Goal: Contribute content: Contribute content

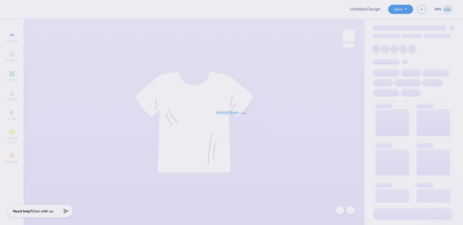
type input "Sigma Pi Sigma recruitment"
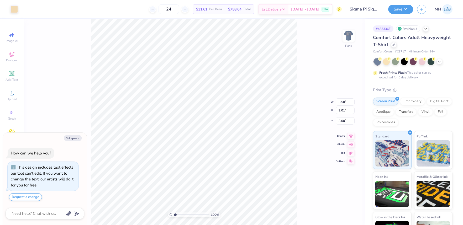
drag, startPoint x: 75, startPoint y: 138, endPoint x: 42, endPoint y: 146, distance: 33.3
click at [75, 138] on button "Collapse" at bounding box center [73, 138] width 18 height 6
type textarea "x"
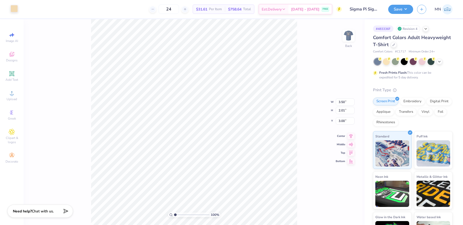
drag, startPoint x: 14, startPoint y: 7, endPoint x: 16, endPoint y: 12, distance: 5.7
click at [14, 7] on div at bounding box center [13, 8] width 7 height 7
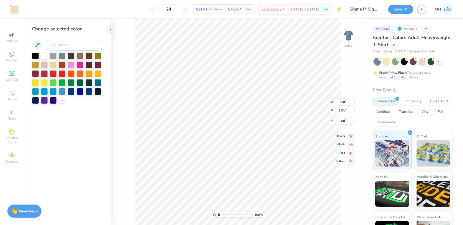
click at [67, 48] on input at bounding box center [75, 45] width 56 height 10
type input "wg1c"
click at [345, 37] on img at bounding box center [348, 35] width 21 height 21
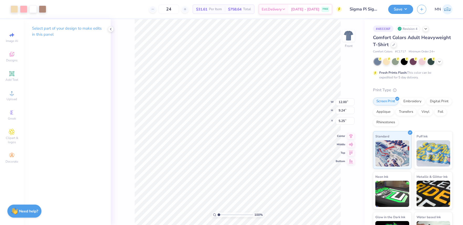
type input "5.23"
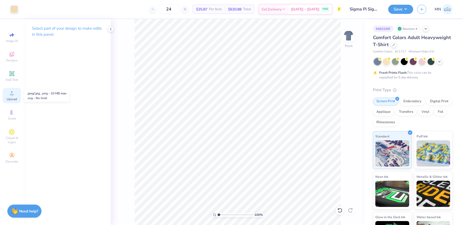
click at [11, 93] on icon at bounding box center [12, 93] width 6 height 6
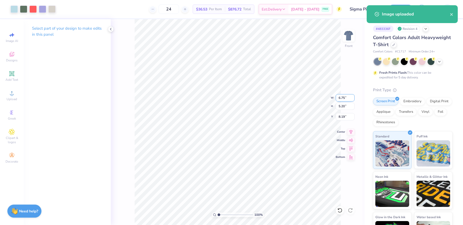
click at [339, 99] on input "6.75" at bounding box center [345, 97] width 19 height 7
type input "12.00"
type input "9.24"
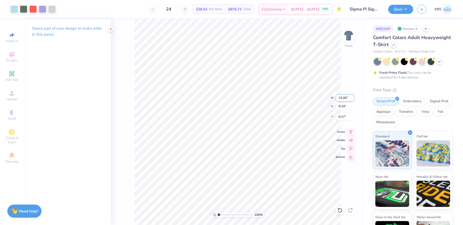
type input "5.23"
click at [15, 8] on div at bounding box center [13, 8] width 7 height 7
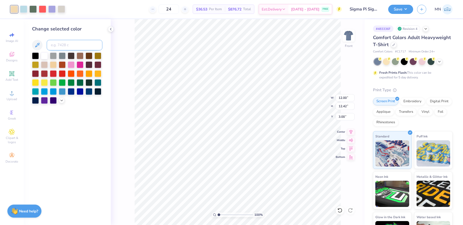
click at [61, 47] on input at bounding box center [75, 45] width 56 height 10
type input "warm gra"
drag, startPoint x: 34, startPoint y: 46, endPoint x: 242, endPoint y: 59, distance: 207.6
click at [34, 46] on icon at bounding box center [37, 45] width 6 height 6
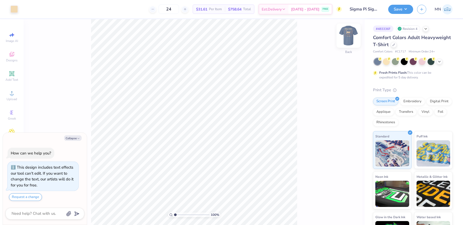
click at [348, 30] on img at bounding box center [348, 35] width 21 height 21
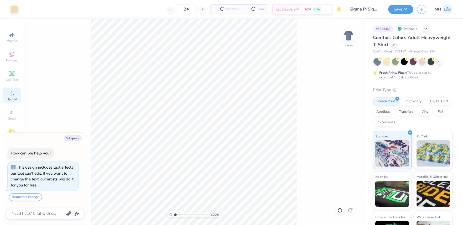
click at [13, 92] on icon at bounding box center [12, 93] width 6 height 6
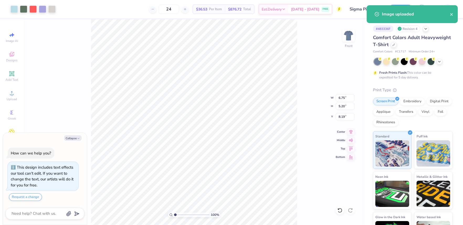
type textarea "x"
type input "7.88"
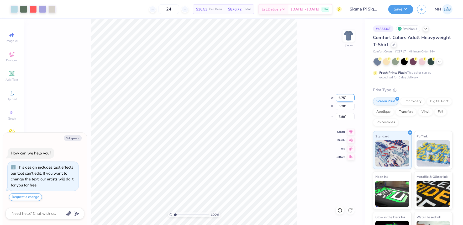
click at [338, 98] on input "6.75" at bounding box center [345, 97] width 19 height 7
type input "12"
type textarea "x"
type input "12.00"
type input "9.24"
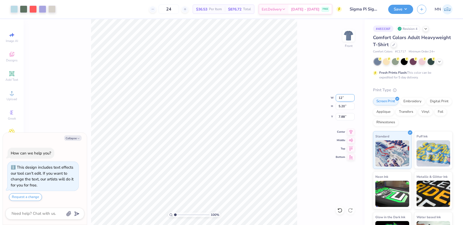
type input "5.86"
type textarea "x"
type input "5.23"
click at [13, 8] on div at bounding box center [13, 8] width 7 height 7
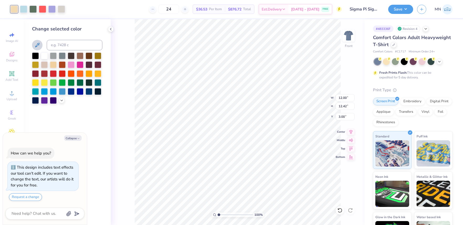
click at [36, 43] on icon at bounding box center [37, 45] width 6 height 6
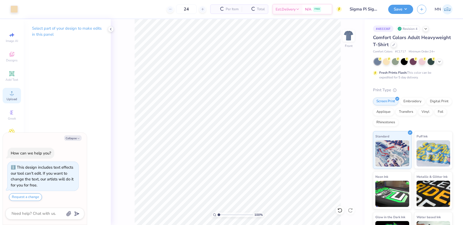
click at [14, 98] on span "Upload" at bounding box center [12, 99] width 10 height 4
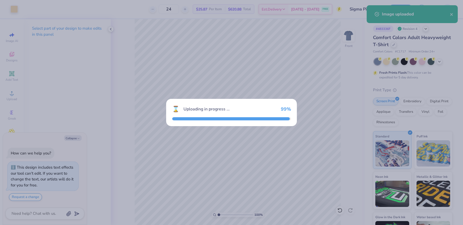
type textarea "x"
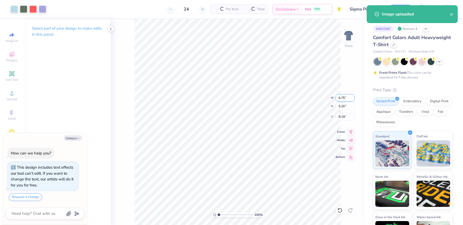
click at [340, 99] on input "6.75" at bounding box center [345, 97] width 19 height 7
type input "12"
type textarea "x"
type input "12.00"
type input "9.24"
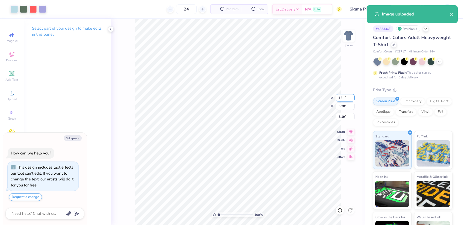
type input "6.17"
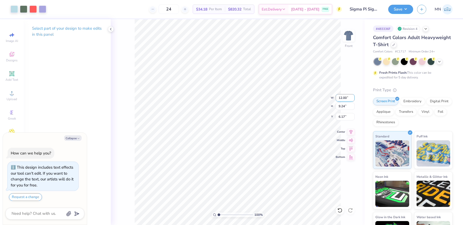
type textarea "x"
type input "5.23"
click at [16, 10] on div at bounding box center [13, 8] width 7 height 7
type textarea "x"
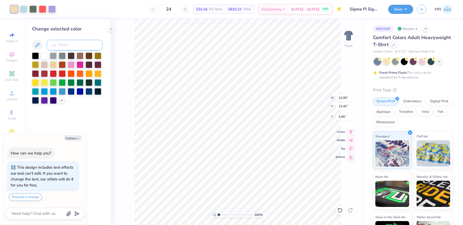
click at [67, 46] on input at bounding box center [75, 45] width 56 height 10
type input "cool"
click at [61, 102] on icon at bounding box center [62, 100] width 4 height 4
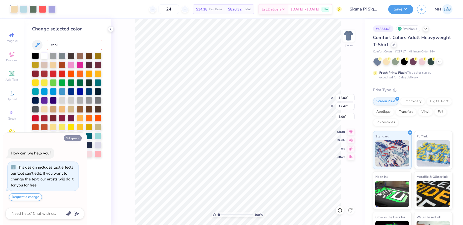
click at [76, 136] on button "Collapse" at bounding box center [73, 138] width 18 height 6
type textarea "x"
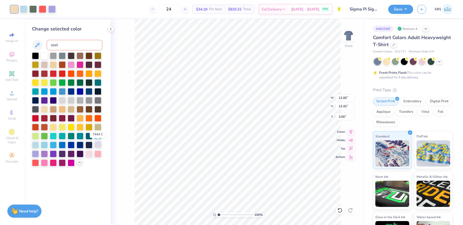
click at [98, 145] on div at bounding box center [97, 144] width 7 height 7
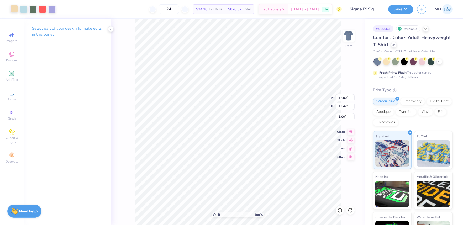
click at [10, 8] on div at bounding box center [13, 8] width 7 height 7
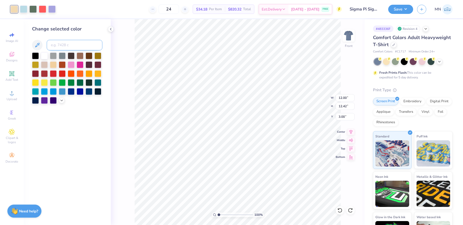
click at [61, 46] on input at bounding box center [75, 45] width 56 height 10
click at [62, 100] on polyline at bounding box center [62, 99] width 2 height 1
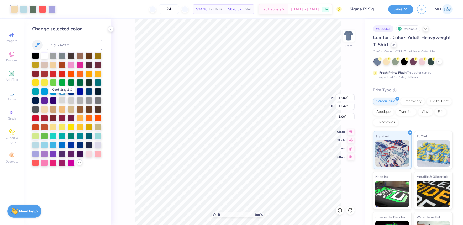
click at [63, 100] on div at bounding box center [62, 100] width 7 height 7
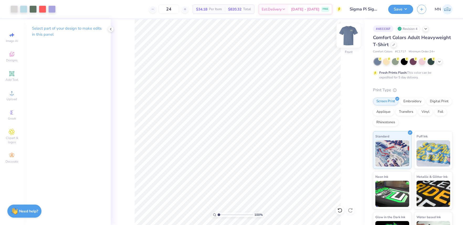
click at [350, 37] on img at bounding box center [348, 35] width 21 height 21
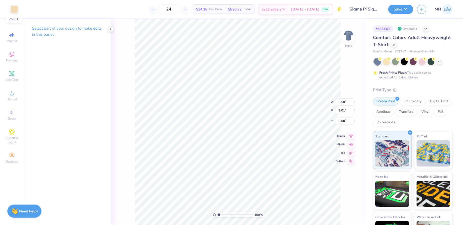
drag, startPoint x: 13, startPoint y: 9, endPoint x: 22, endPoint y: 18, distance: 13.0
click at [13, 9] on div at bounding box center [13, 9] width 7 height 7
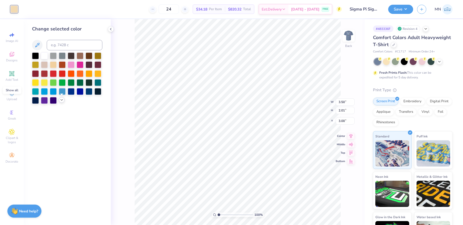
click at [60, 102] on div at bounding box center [62, 100] width 6 height 6
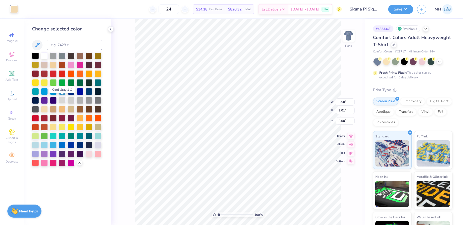
click at [63, 99] on div at bounding box center [62, 100] width 7 height 7
drag, startPoint x: 401, startPoint y: 7, endPoint x: 406, endPoint y: 14, distance: 8.8
click at [401, 7] on button "Save" at bounding box center [400, 9] width 25 height 9
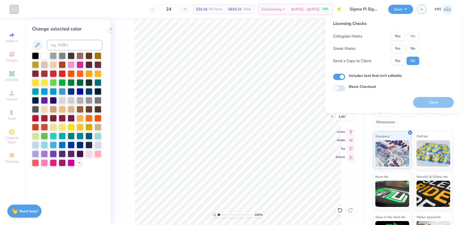
drag, startPoint x: 412, startPoint y: 36, endPoint x: 407, endPoint y: 43, distance: 8.2
click at [412, 36] on button "No" at bounding box center [412, 36] width 13 height 8
click at [401, 46] on button "Yes" at bounding box center [398, 48] width 14 height 8
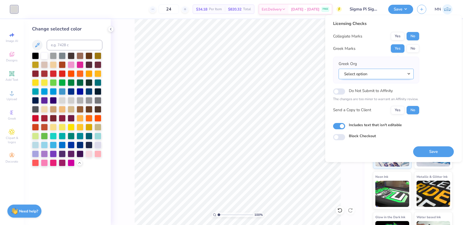
click at [357, 77] on button "Select option" at bounding box center [375, 74] width 75 height 11
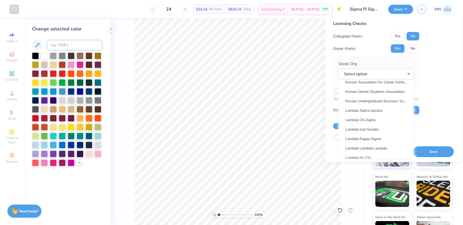
scroll to position [2084, 0]
drag, startPoint x: 407, startPoint y: 47, endPoint x: 384, endPoint y: 44, distance: 23.6
click at [407, 47] on button "No" at bounding box center [412, 48] width 13 height 8
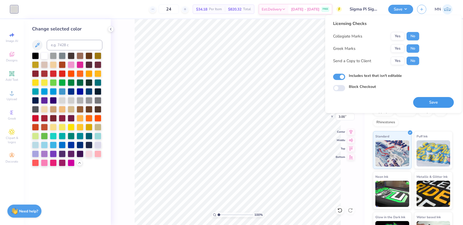
click at [431, 104] on button "Save" at bounding box center [433, 102] width 41 height 11
